Goal: Task Accomplishment & Management: Complete application form

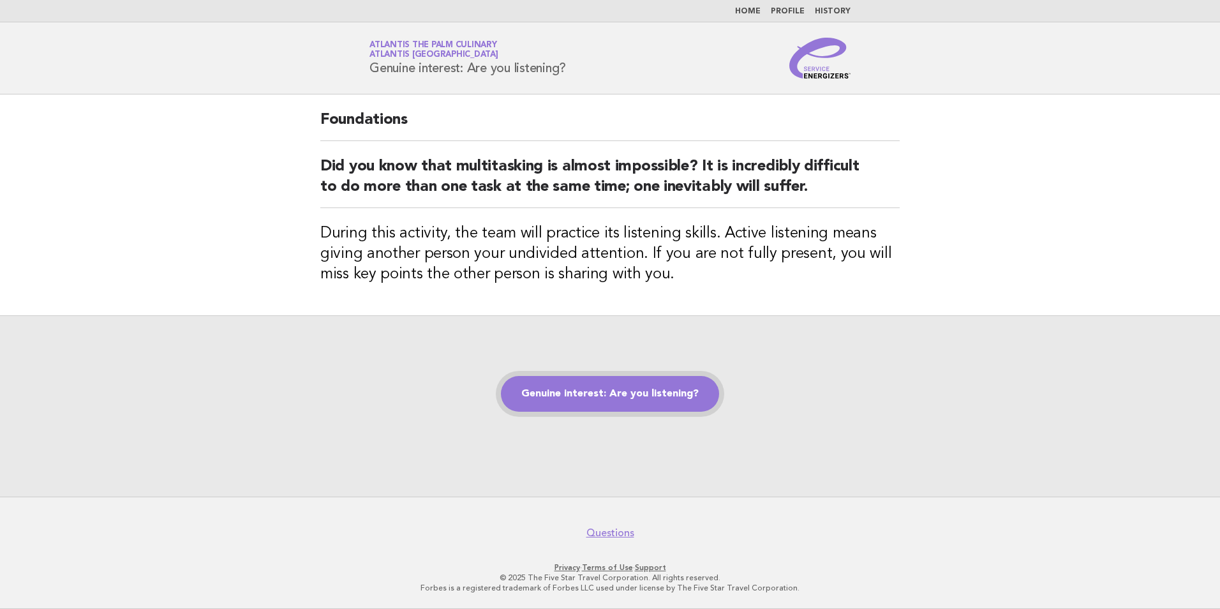
click at [582, 392] on link "Genuine interest: Are you listening?" at bounding box center [610, 394] width 218 height 36
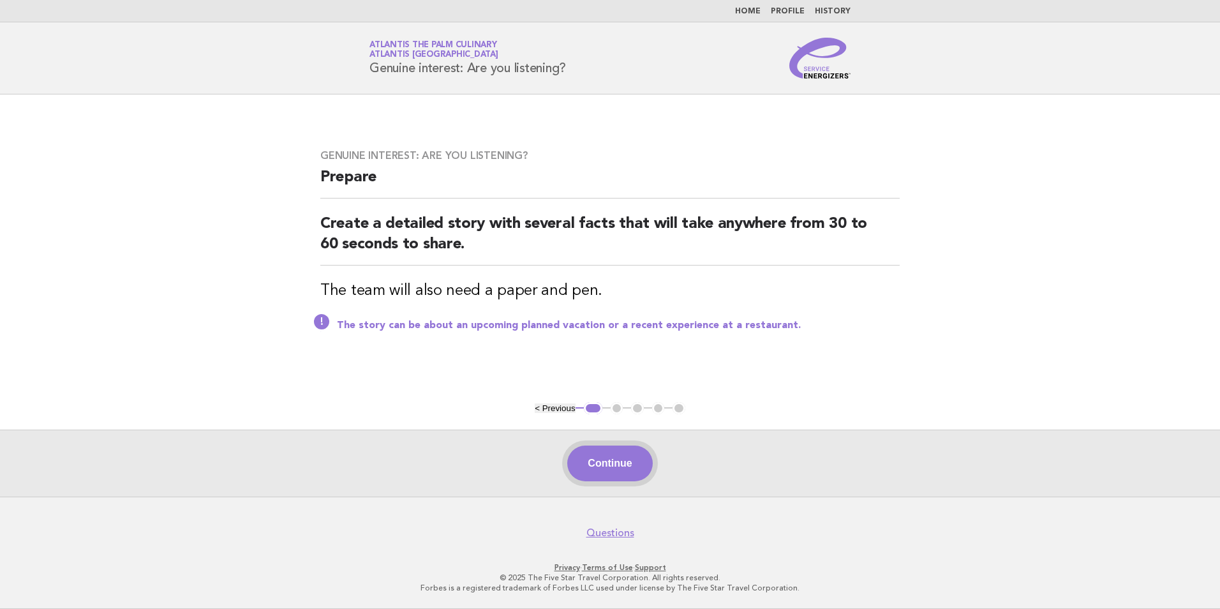
click at [610, 467] on button "Continue" at bounding box center [609, 463] width 85 height 36
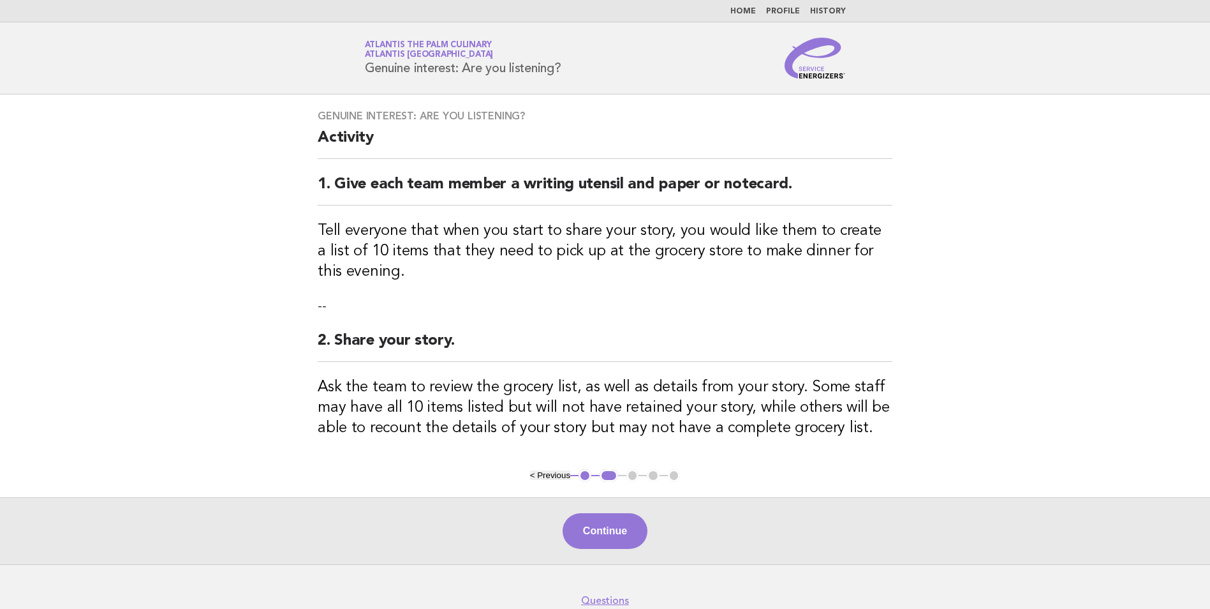
click at [610, 467] on div "Genuine interest: Are you listening? Activity 1. Give each team member a writin…" at bounding box center [604, 281] width 605 height 374
click at [633, 564] on footer "Questions Privacy · Terms of Use · Support © 2025 The Five Star Travel Corporat…" at bounding box center [605, 620] width 1210 height 112
click at [626, 543] on button "Continue" at bounding box center [605, 531] width 85 height 36
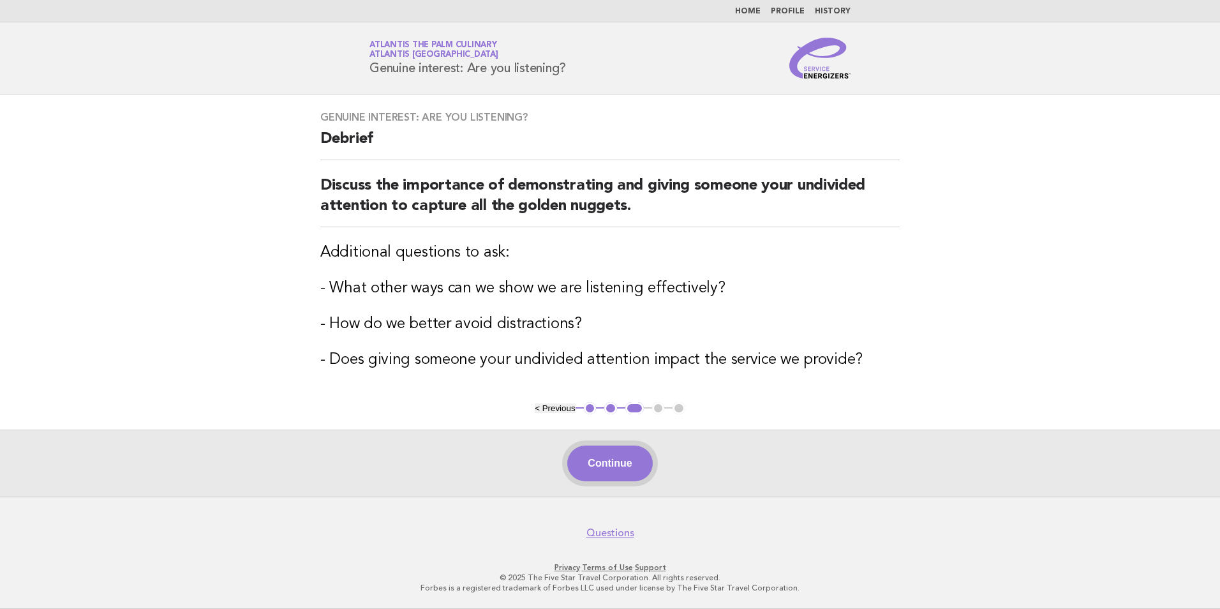
click at [573, 469] on button "Continue" at bounding box center [609, 463] width 85 height 36
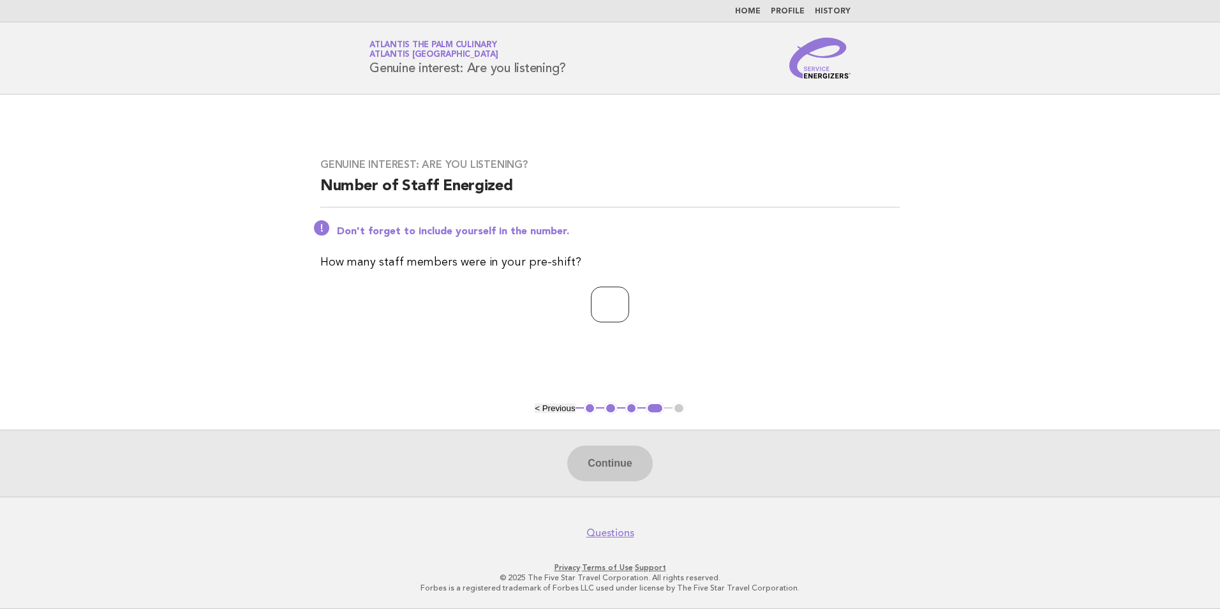
click at [596, 301] on input "number" at bounding box center [610, 304] width 38 height 36
type input "**"
click at [628, 452] on button "Continue" at bounding box center [609, 463] width 85 height 36
